Goal: Book appointment/travel/reservation

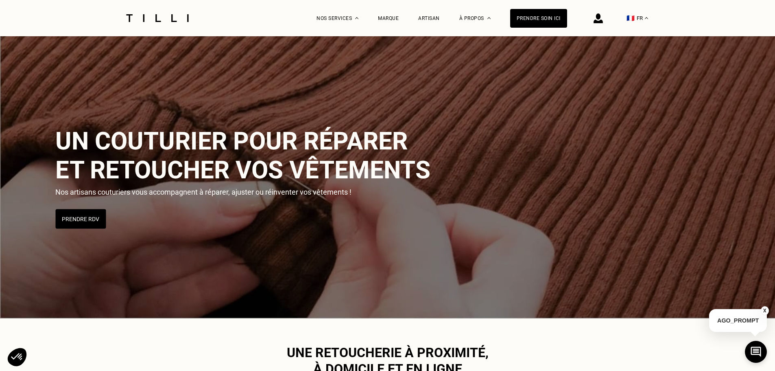
click at [71, 222] on button "Prendre RDV" at bounding box center [80, 219] width 50 height 20
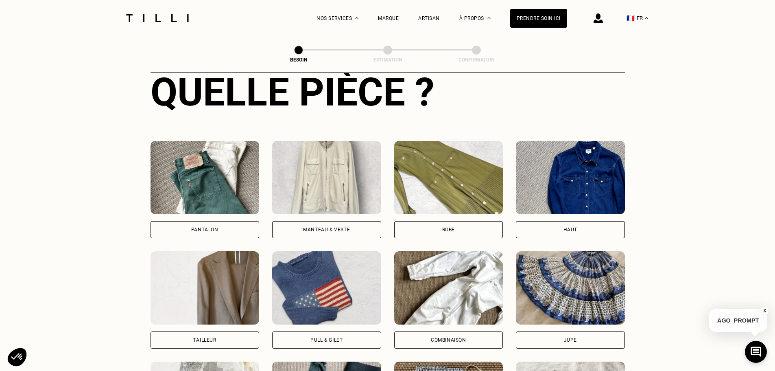
scroll to position [326, 0]
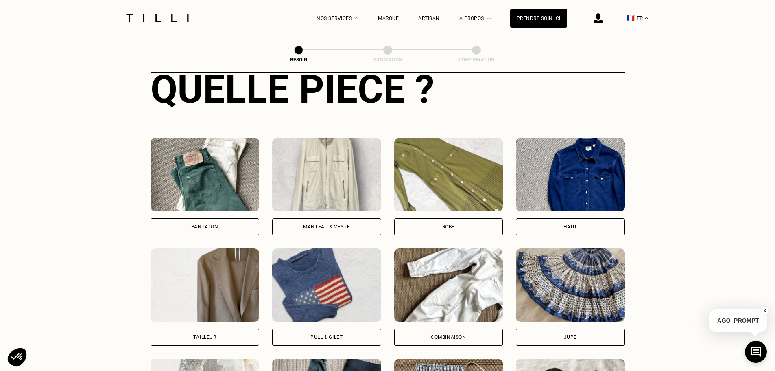
click at [202, 177] on img at bounding box center [205, 174] width 109 height 73
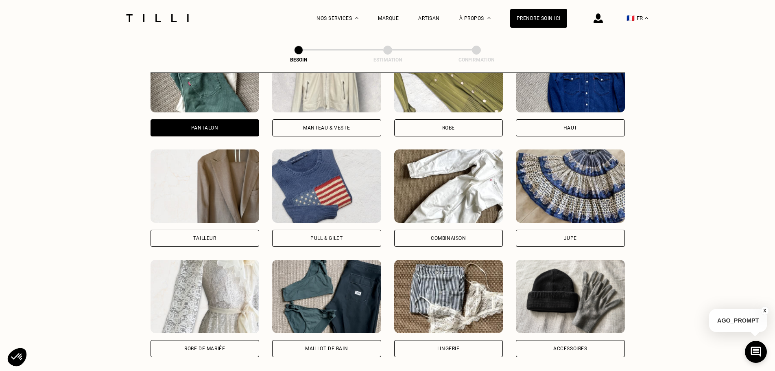
scroll to position [424, 0]
click at [329, 126] on div "Manteau & Veste" at bounding box center [326, 128] width 47 height 5
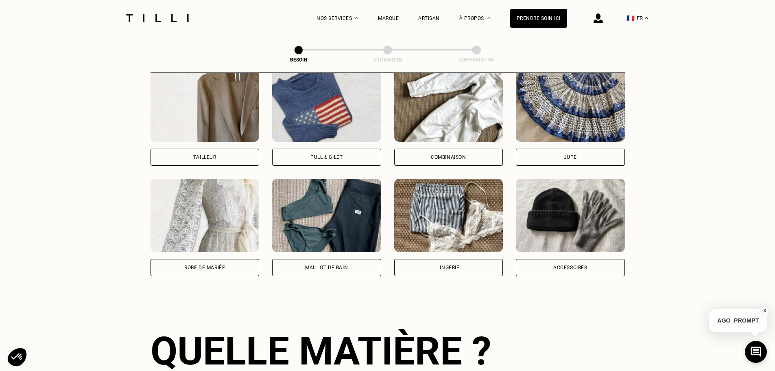
scroll to position [383, 0]
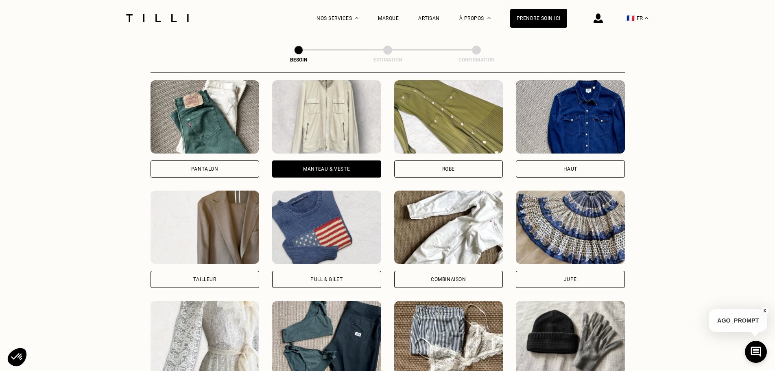
click at [206, 160] on div "Pantalon" at bounding box center [205, 168] width 109 height 17
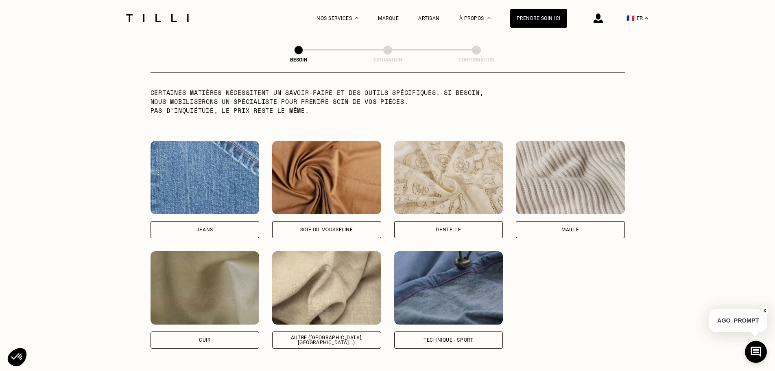
scroll to position [831, 0]
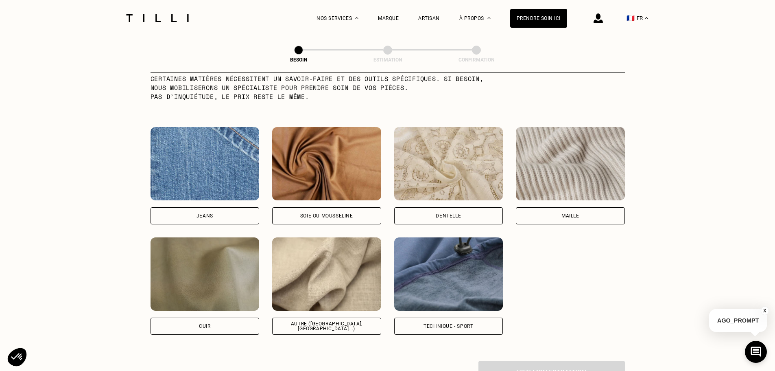
drag, startPoint x: 210, startPoint y: 210, endPoint x: 151, endPoint y: 213, distance: 59.9
click at [210, 213] on div "Jeans" at bounding box center [205, 215] width 17 height 5
select select "FR"
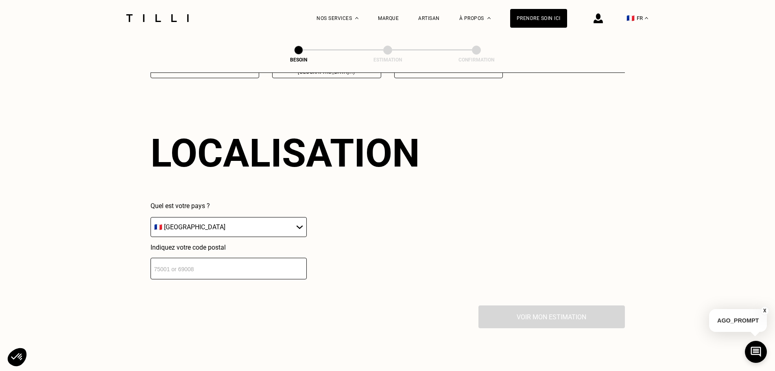
scroll to position [1094, 0]
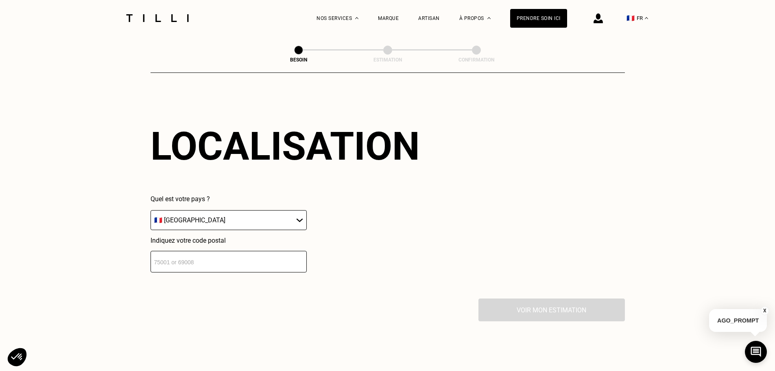
click at [182, 216] on select "🇩🇪 [GEOGRAPHIC_DATA] 🇦🇹 [GEOGRAPHIC_DATA] 🇧🇪 [GEOGRAPHIC_DATA] 🇧🇬 Bulgarie 🇨🇾 C…" at bounding box center [229, 220] width 156 height 20
click at [195, 262] on input "number" at bounding box center [229, 262] width 156 height 22
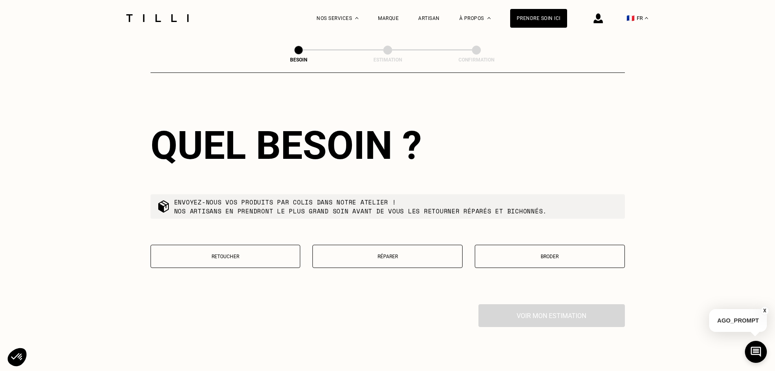
scroll to position [1297, 0]
type input "44000"
click at [213, 253] on p "Retoucher" at bounding box center [225, 256] width 141 height 6
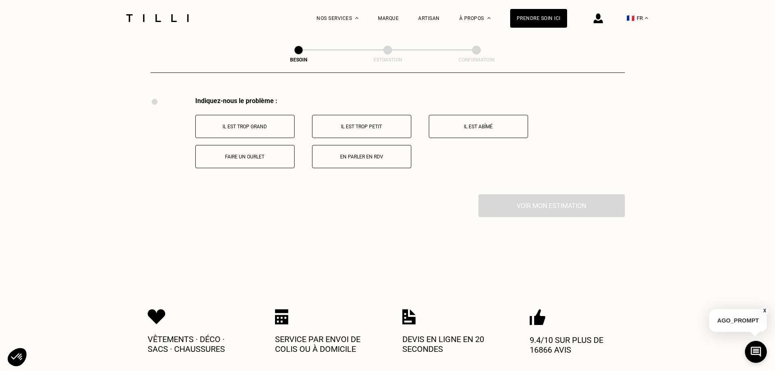
scroll to position [1505, 0]
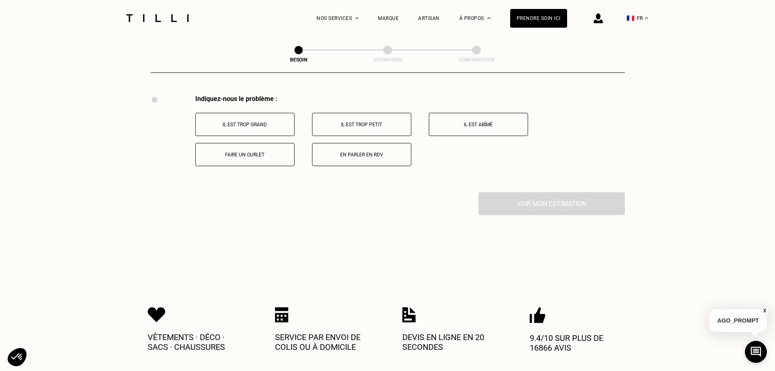
drag, startPoint x: 367, startPoint y: 156, endPoint x: 336, endPoint y: 189, distance: 45.8
click at [367, 155] on button "En parler en RDV" at bounding box center [361, 154] width 99 height 23
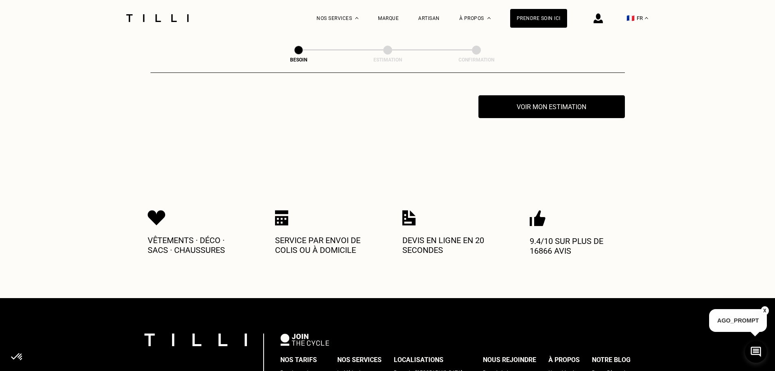
scroll to position [1603, 0]
click at [586, 105] on button "Voir mon estimation" at bounding box center [551, 106] width 161 height 25
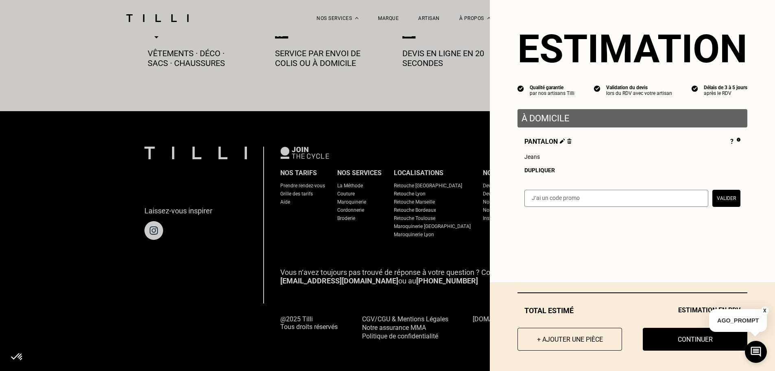
scroll to position [1790, 0]
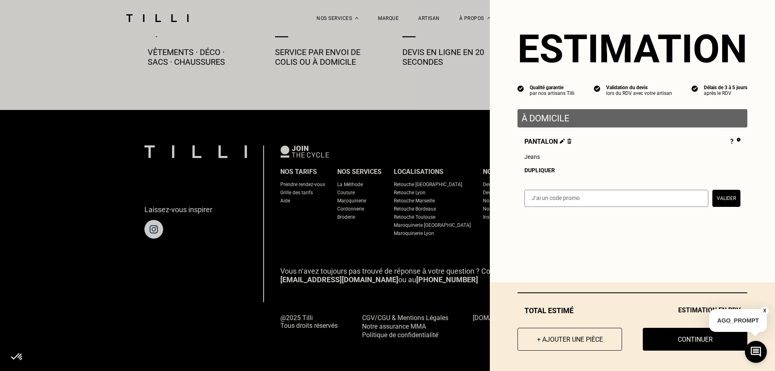
drag, startPoint x: 651, startPoint y: 340, endPoint x: 623, endPoint y: 343, distance: 27.8
click at [651, 340] on button "Continuer" at bounding box center [695, 339] width 105 height 23
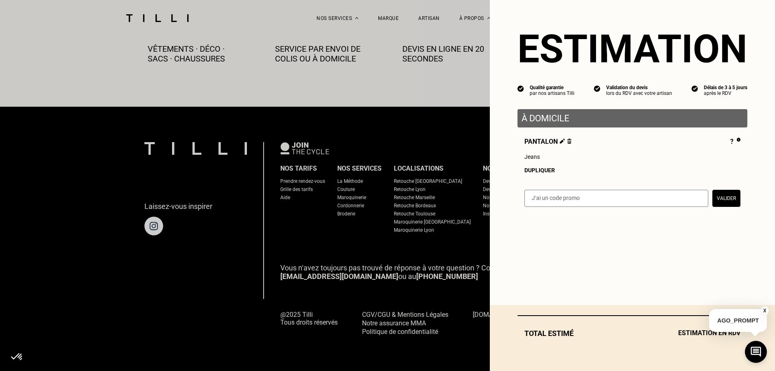
scroll to position [454, 0]
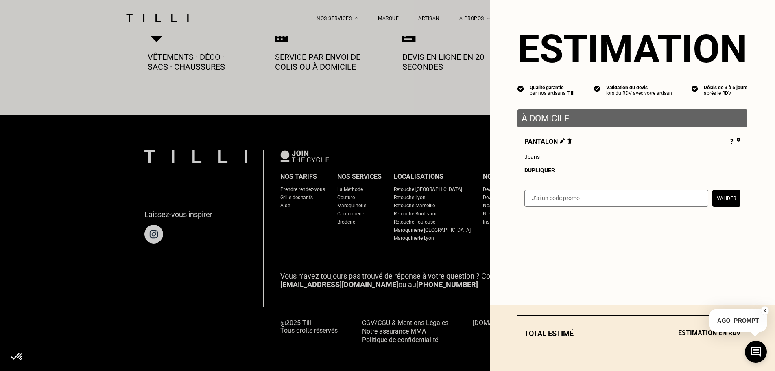
select select "FR"
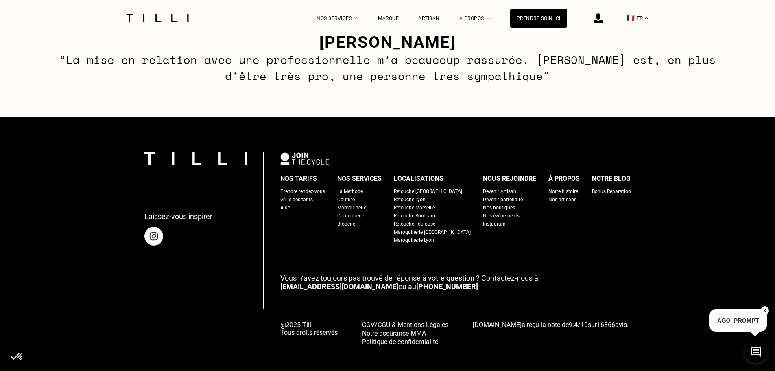
scroll to position [1255, 0]
